Goal: Find specific page/section: Locate a particular part of the current website

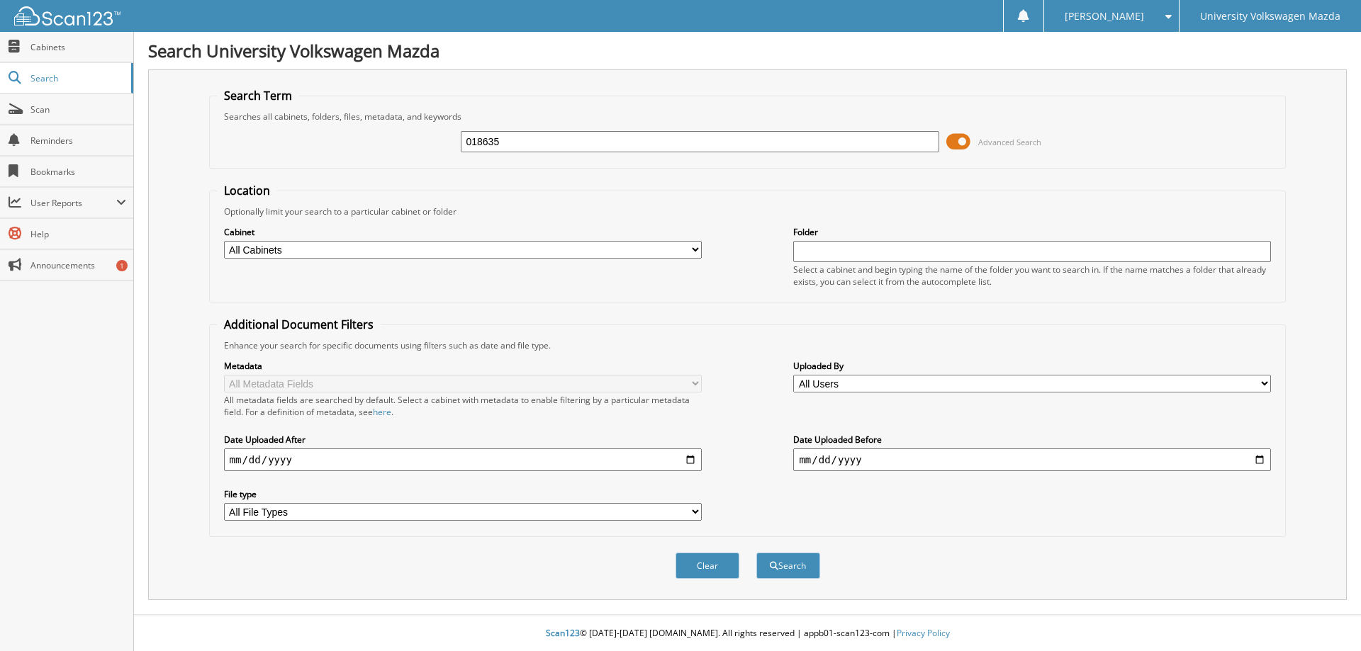
type input "018635"
click at [756, 553] on button "Search" at bounding box center [788, 566] width 64 height 26
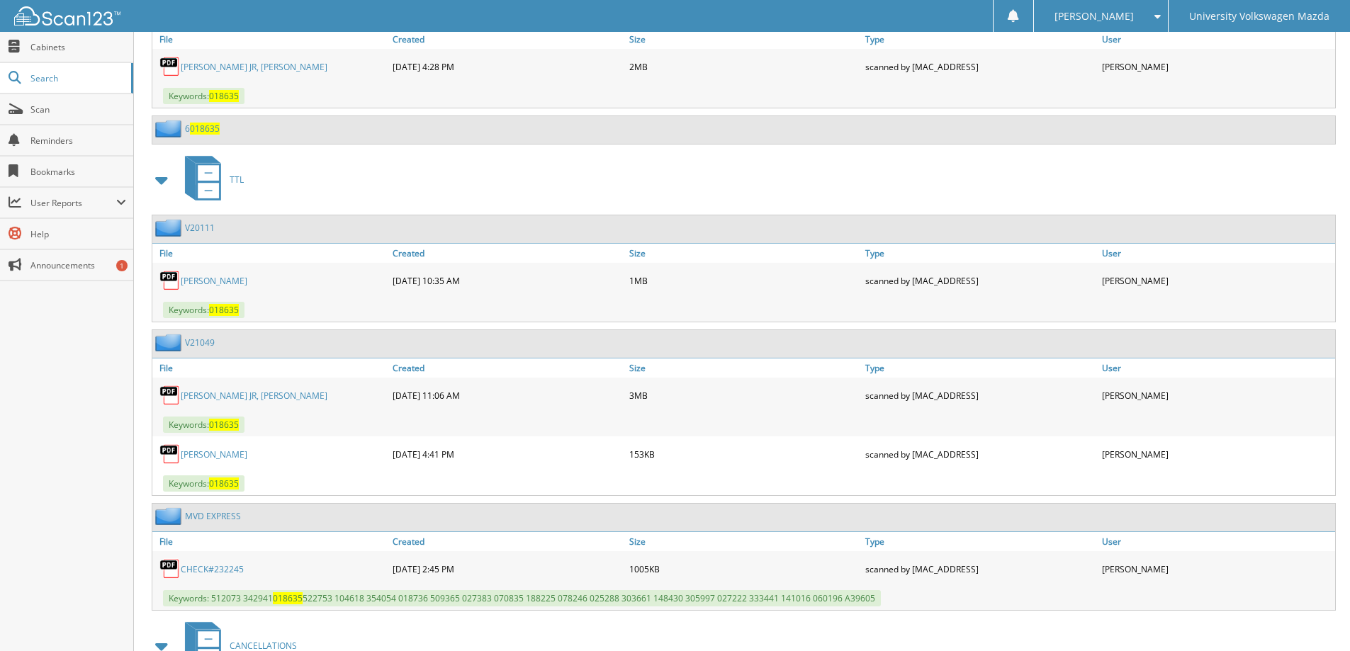
scroll to position [2055, 0]
click at [208, 278] on link "[PERSON_NAME]" at bounding box center [214, 280] width 67 height 12
click at [242, 395] on link "[PERSON_NAME] JR, [PERSON_NAME]" at bounding box center [254, 394] width 147 height 12
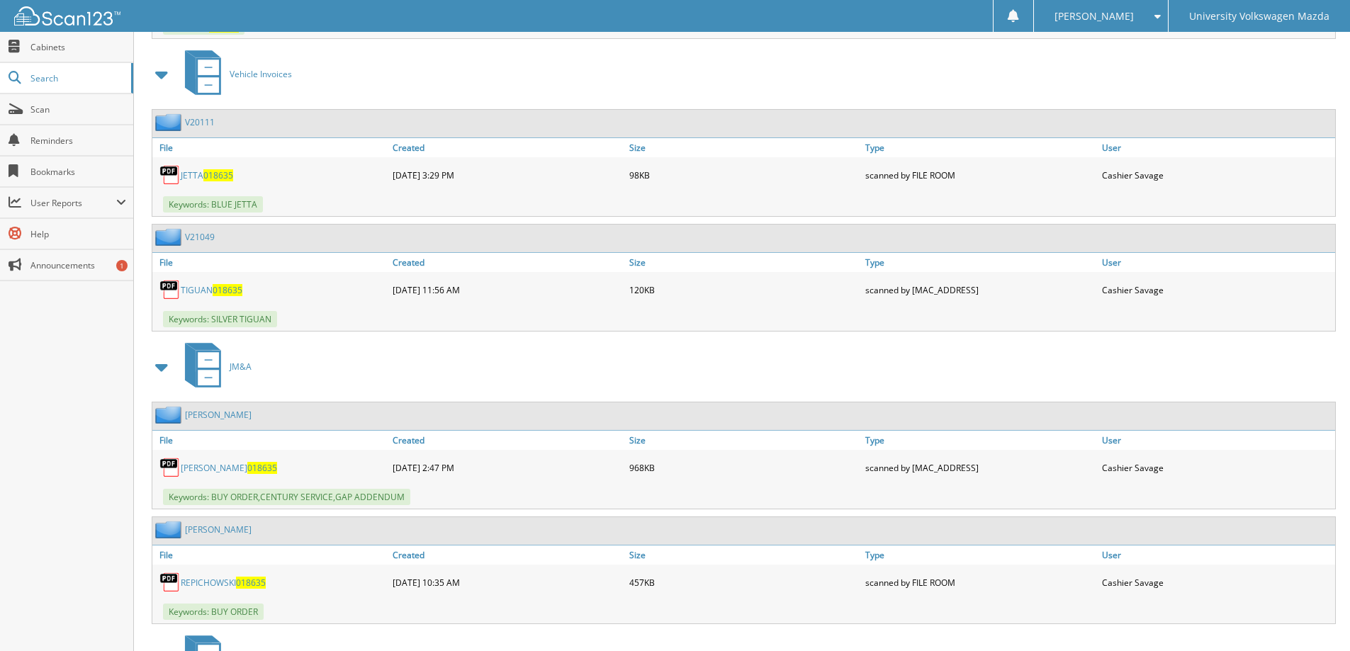
scroll to position [2835, 0]
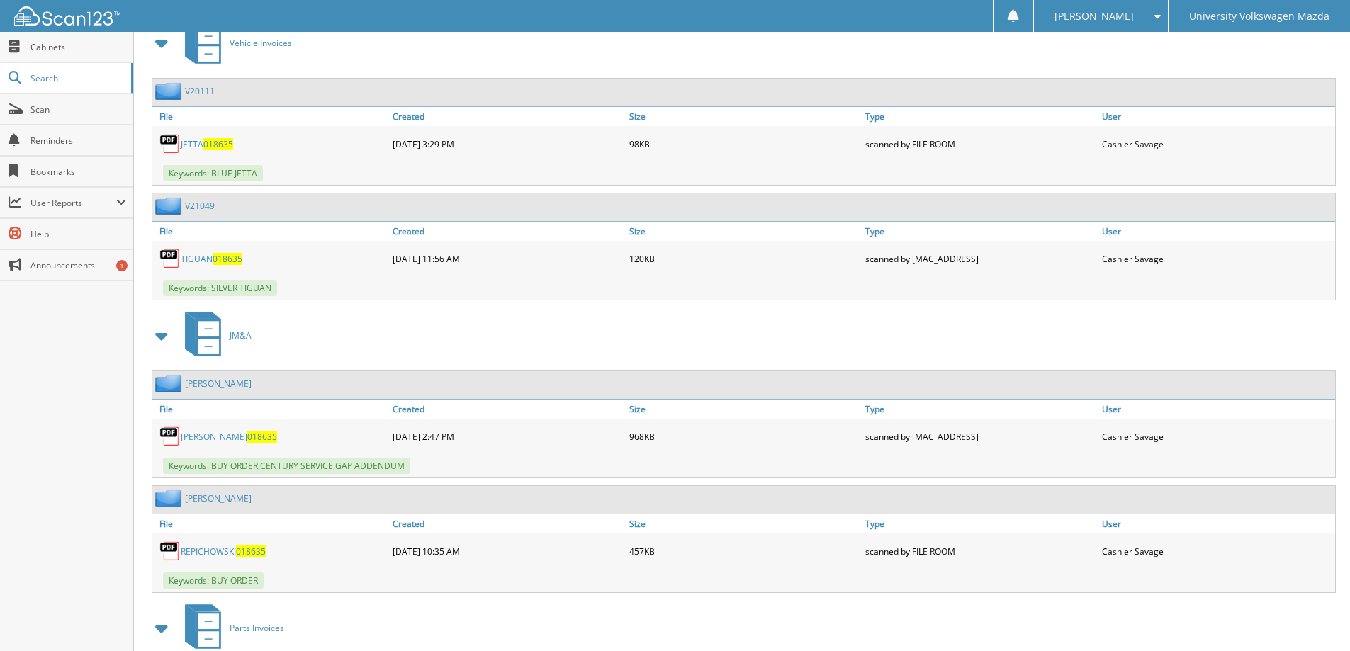
click at [202, 439] on link "[PERSON_NAME] 018635" at bounding box center [229, 437] width 96 height 12
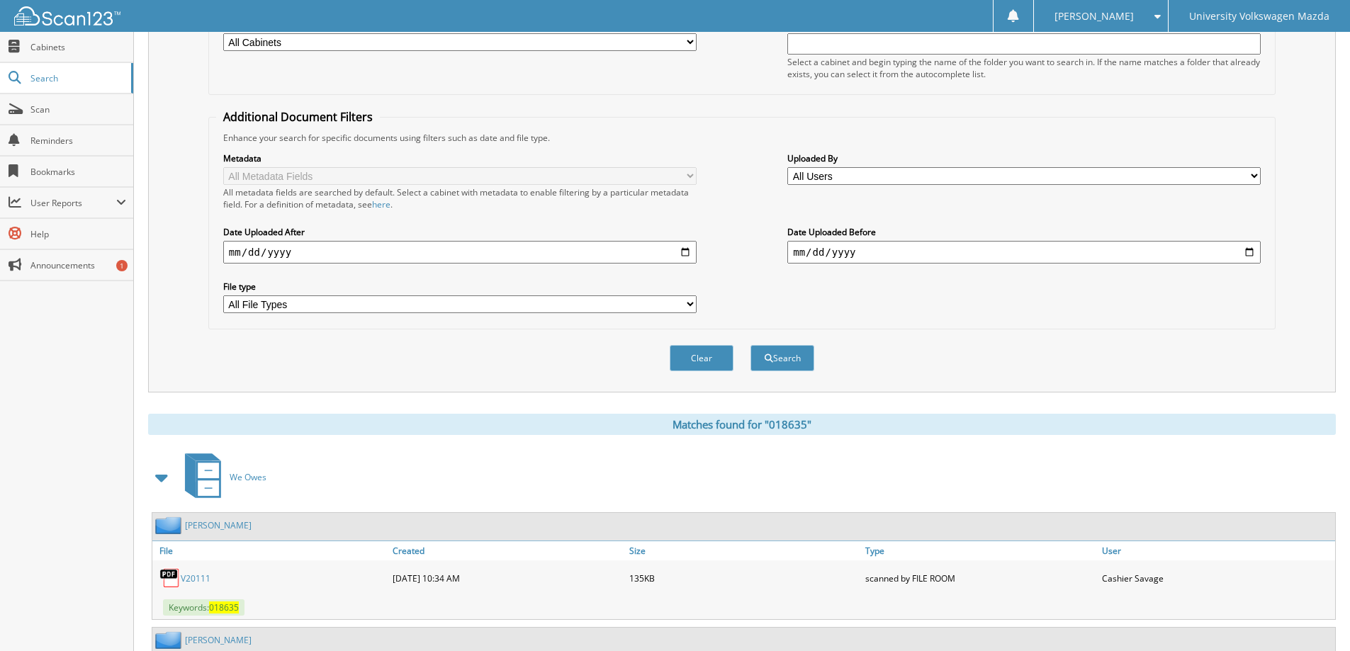
scroll to position [0, 0]
